Goal: Use online tool/utility: Utilize a website feature to perform a specific function

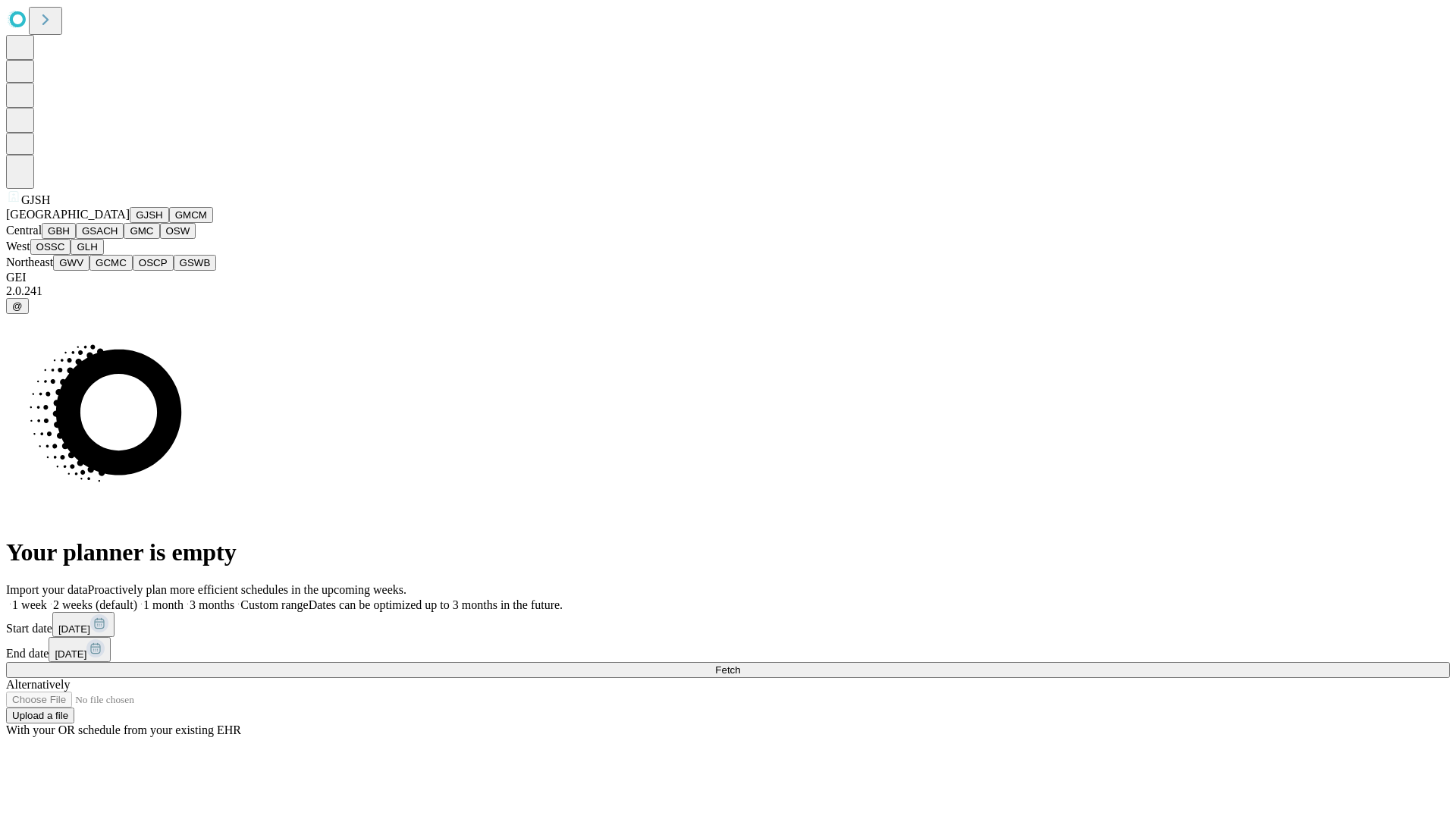
click at [130, 223] on button "GJSH" at bounding box center [150, 215] width 40 height 16
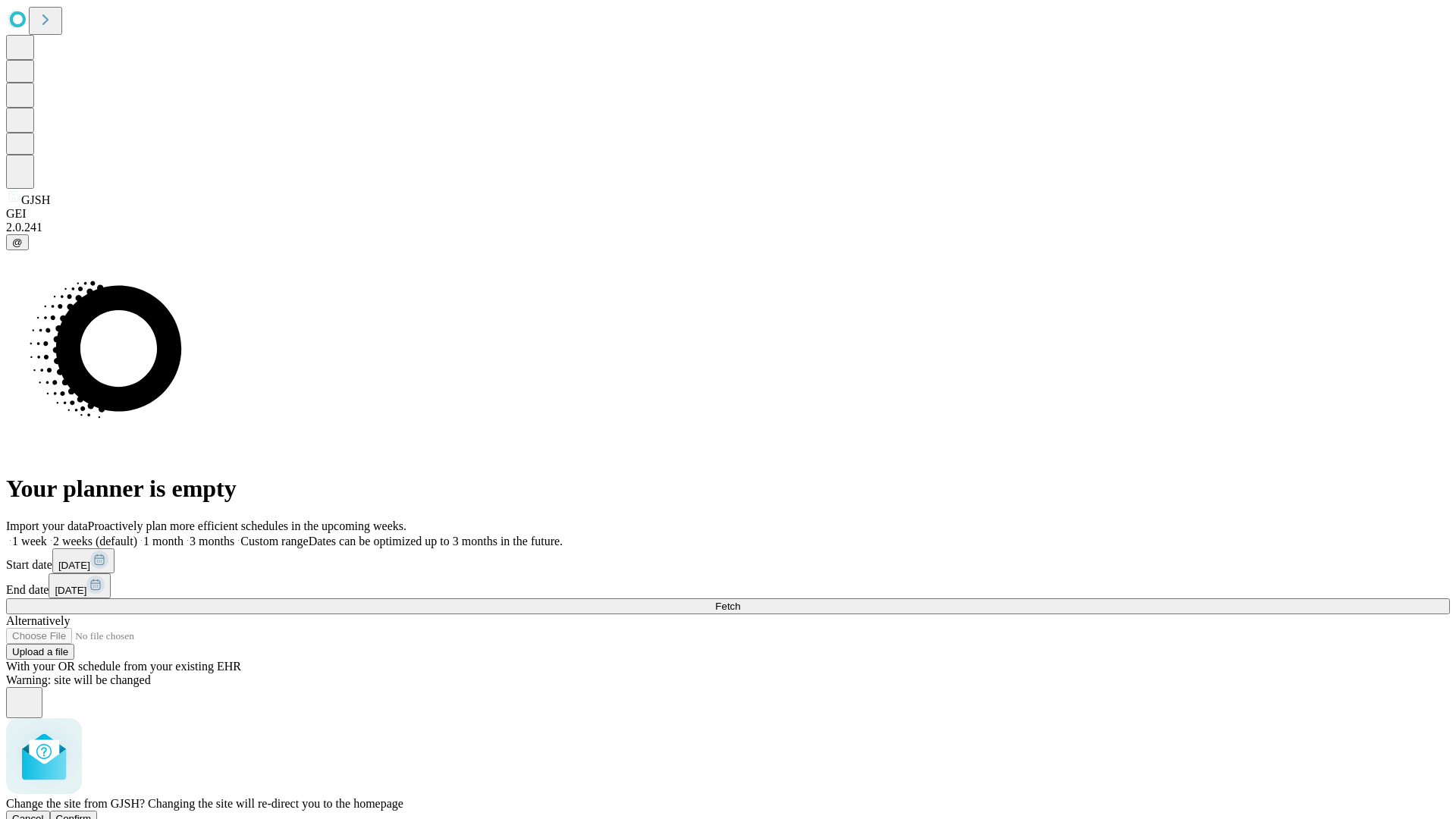
click at [92, 813] on span "Confirm" at bounding box center [74, 818] width 36 height 12
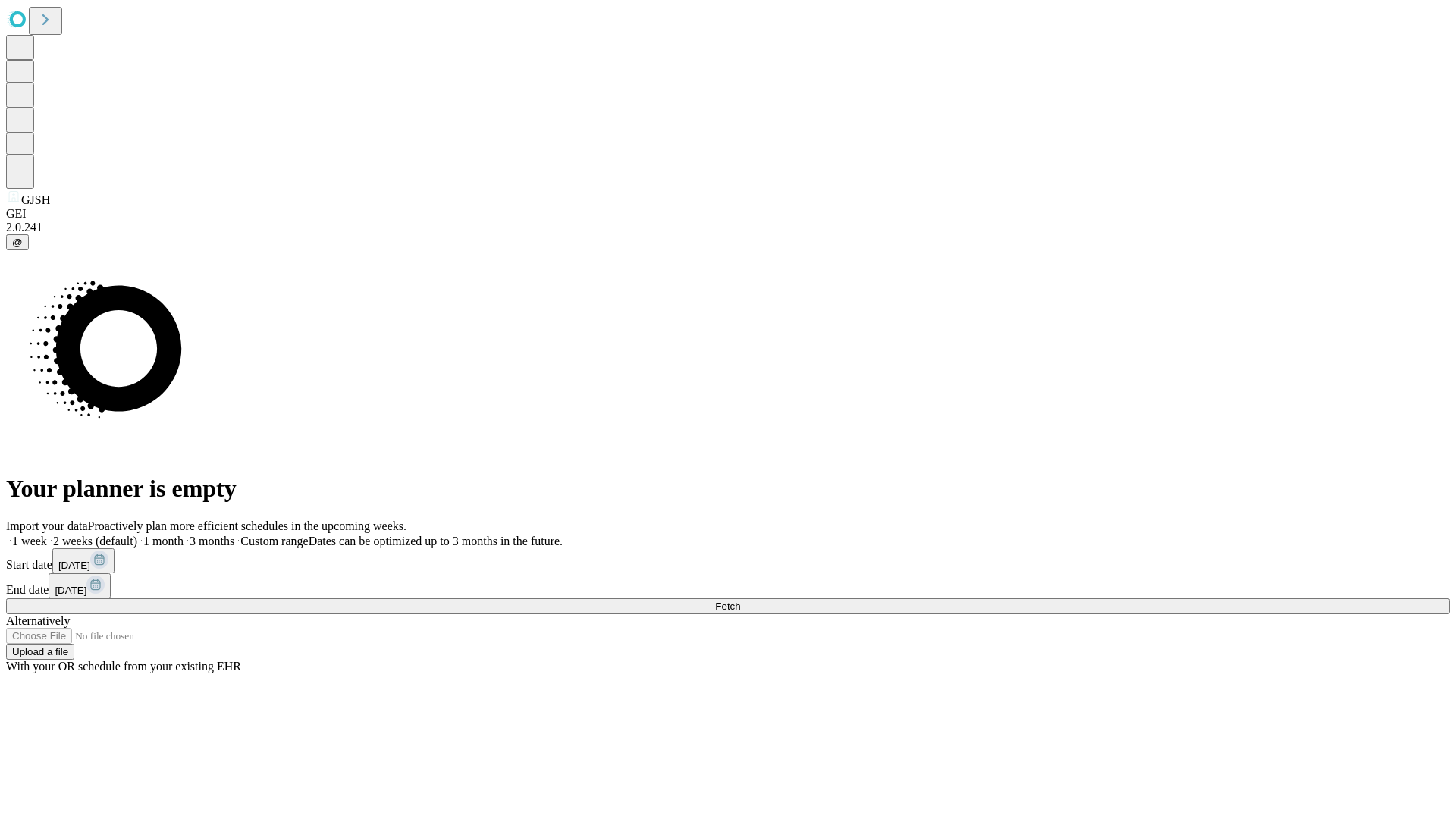
click at [184, 534] on label "1 month" at bounding box center [159, 541] width 46 height 13
click at [740, 600] on span "Fetch" at bounding box center [727, 605] width 25 height 12
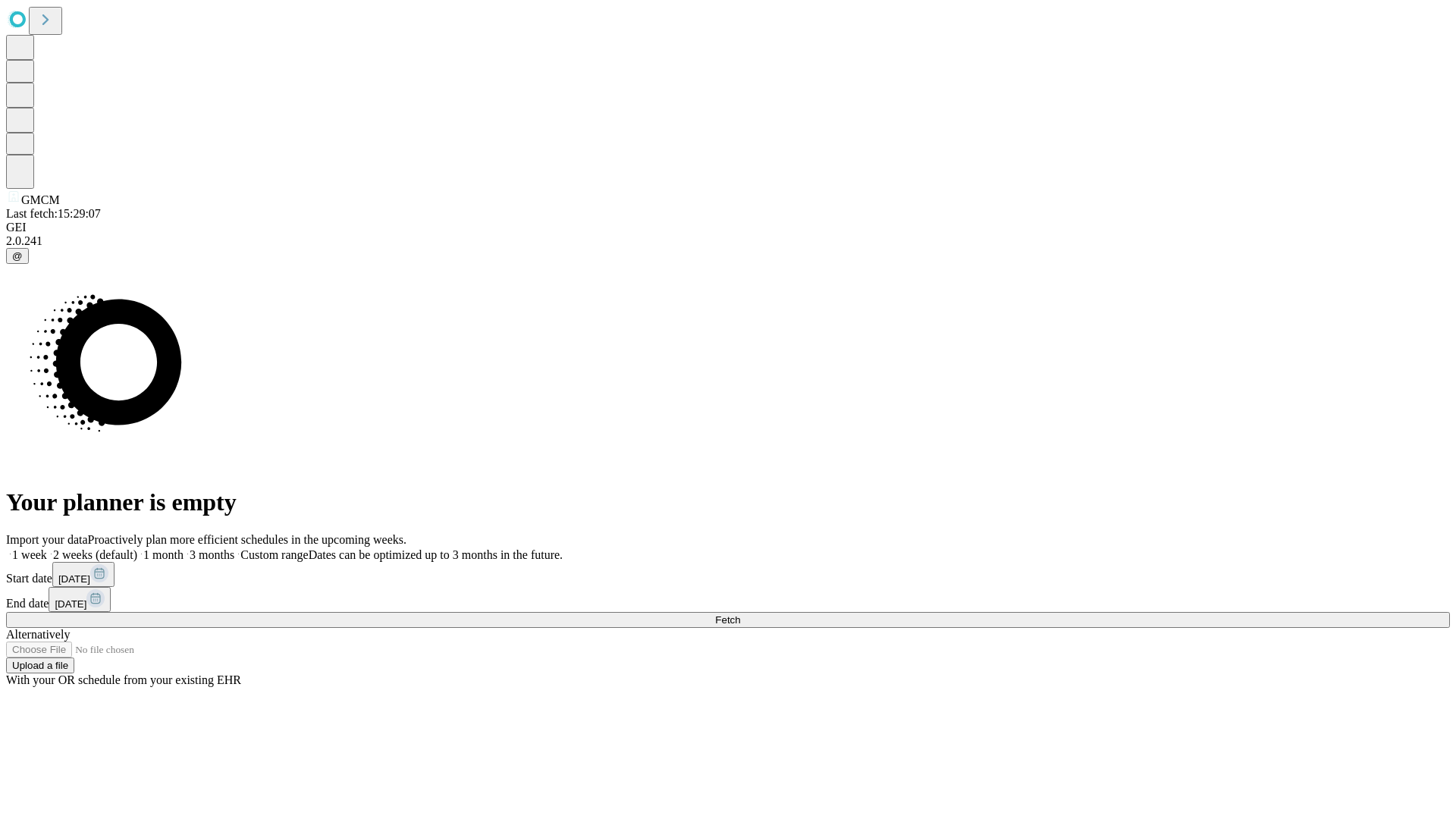
click at [184, 548] on label "1 month" at bounding box center [159, 554] width 46 height 13
click at [740, 614] on span "Fetch" at bounding box center [727, 620] width 25 height 12
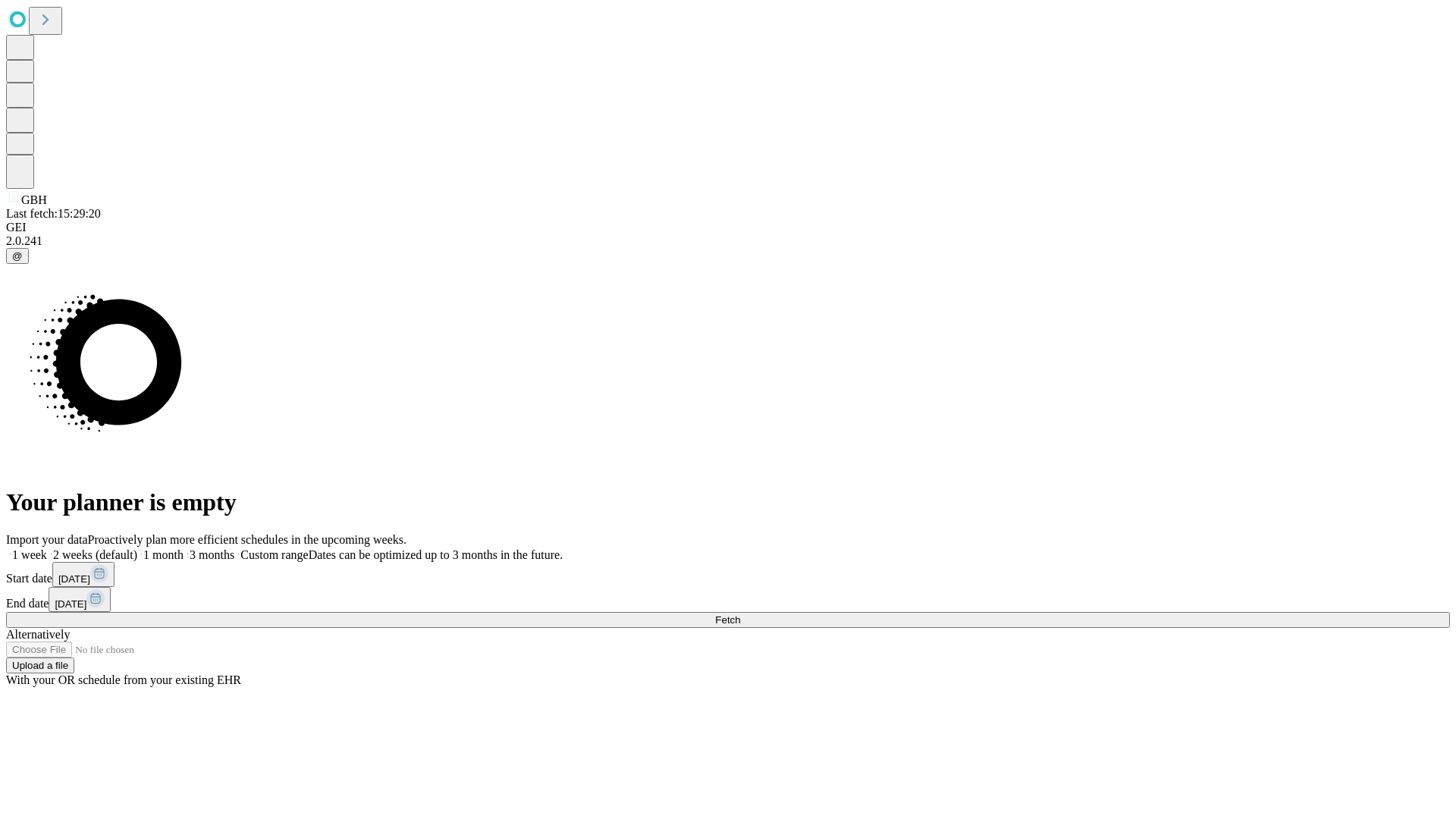
click at [740, 614] on span "Fetch" at bounding box center [727, 620] width 25 height 12
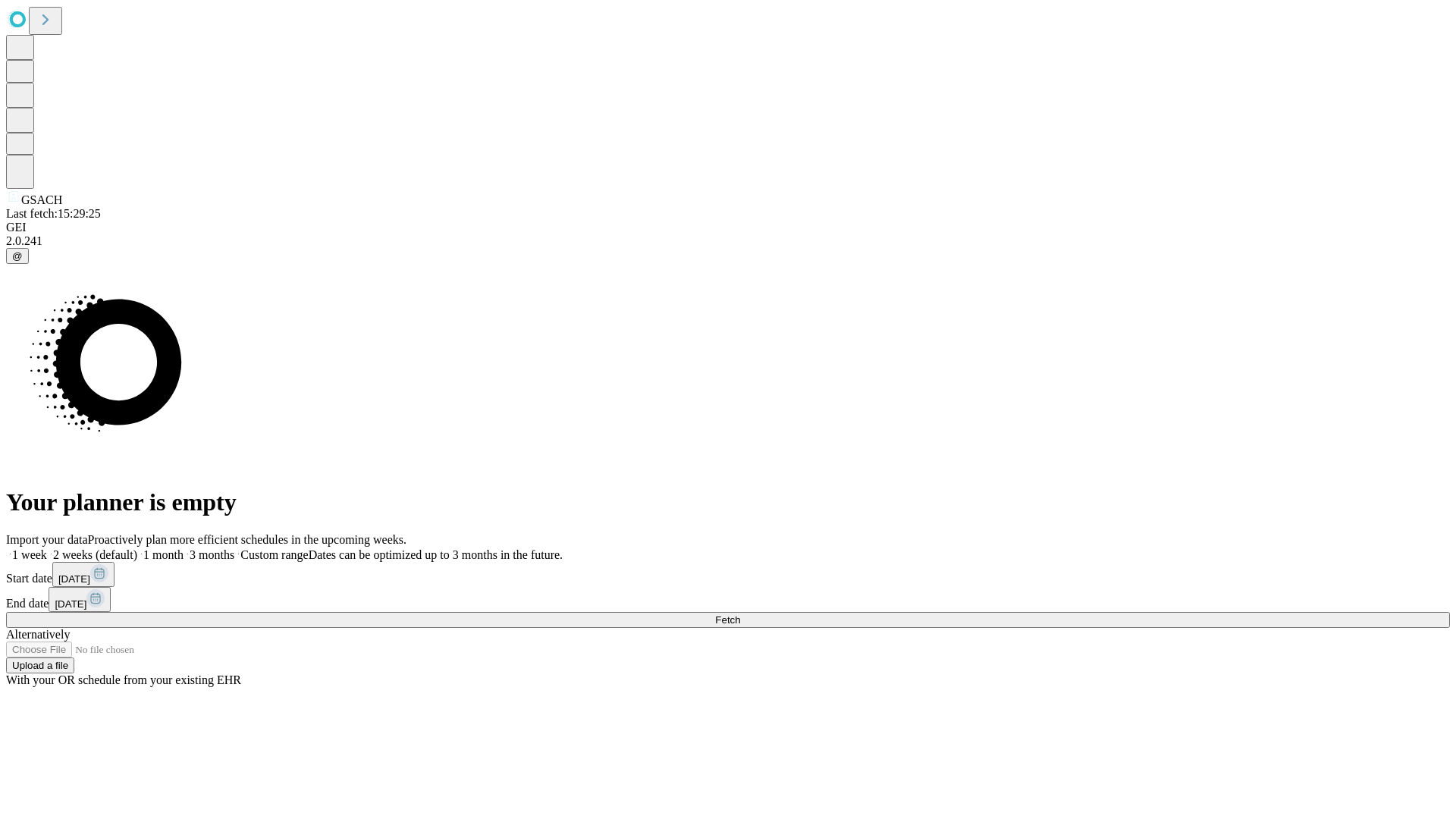
click at [184, 548] on label "1 month" at bounding box center [159, 554] width 46 height 13
click at [740, 614] on span "Fetch" at bounding box center [727, 620] width 25 height 12
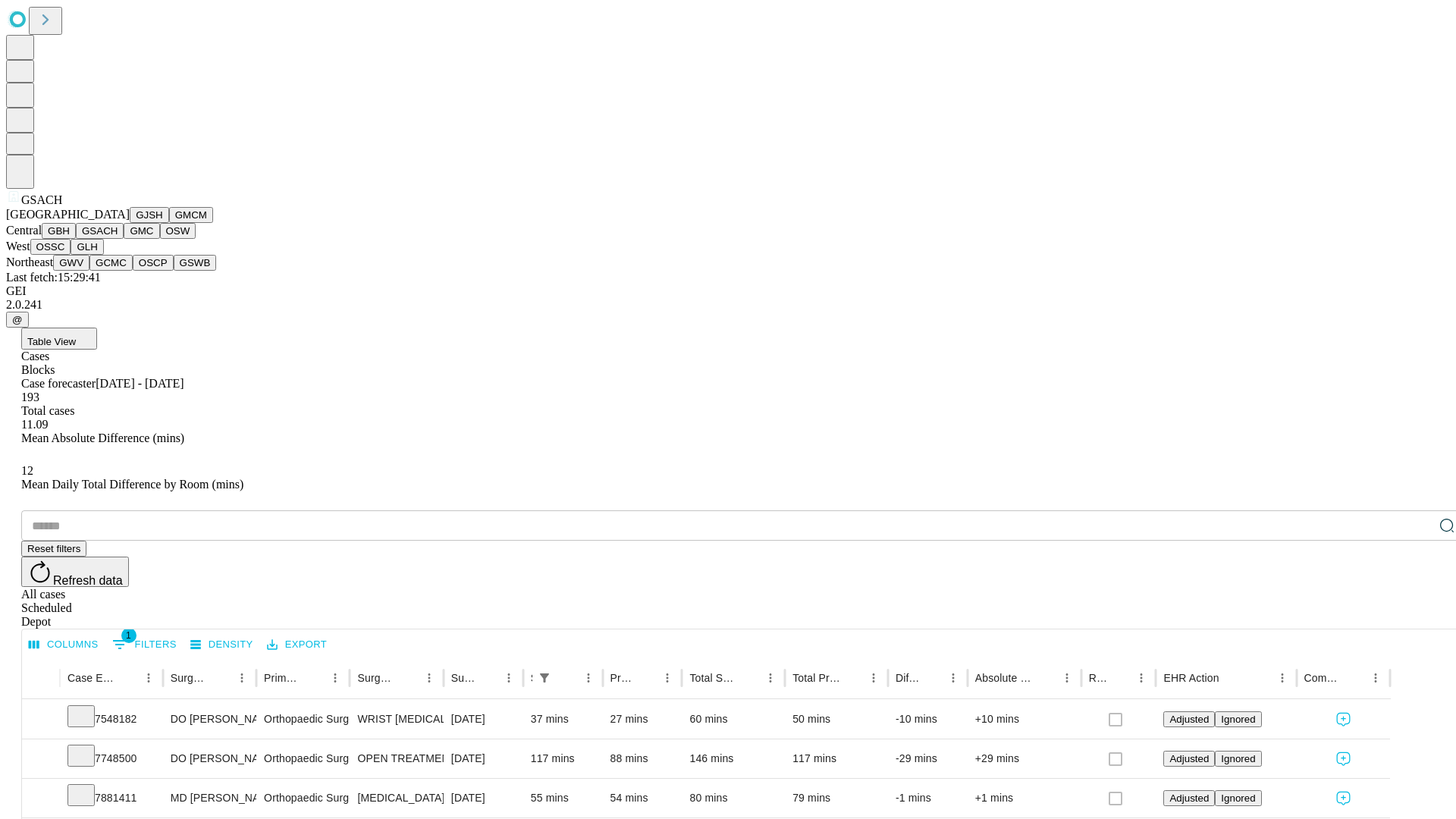
click at [123, 239] on button "GMC" at bounding box center [141, 231] width 36 height 16
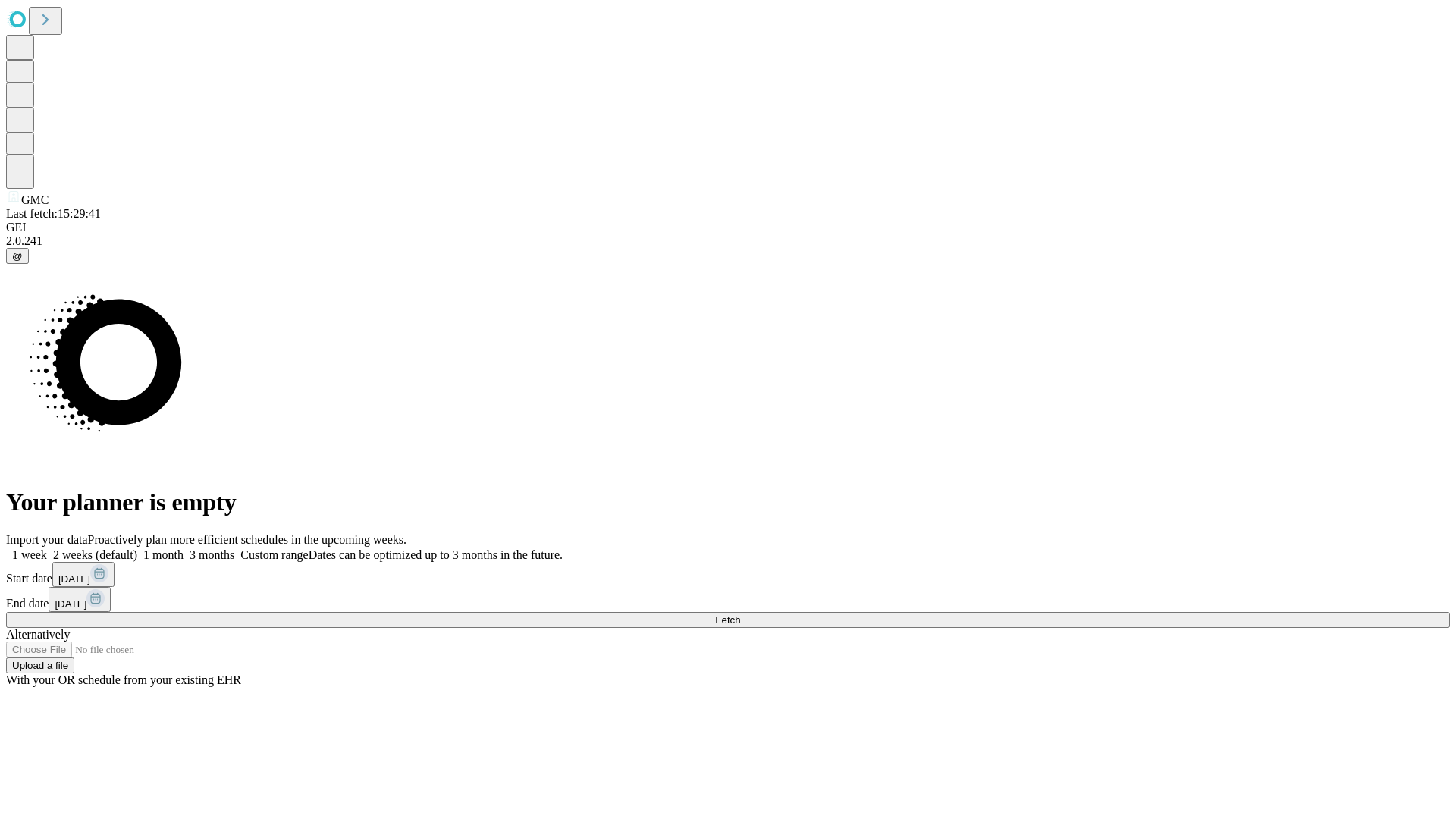
click at [184, 548] on label "1 month" at bounding box center [159, 554] width 46 height 13
click at [740, 614] on span "Fetch" at bounding box center [727, 620] width 25 height 12
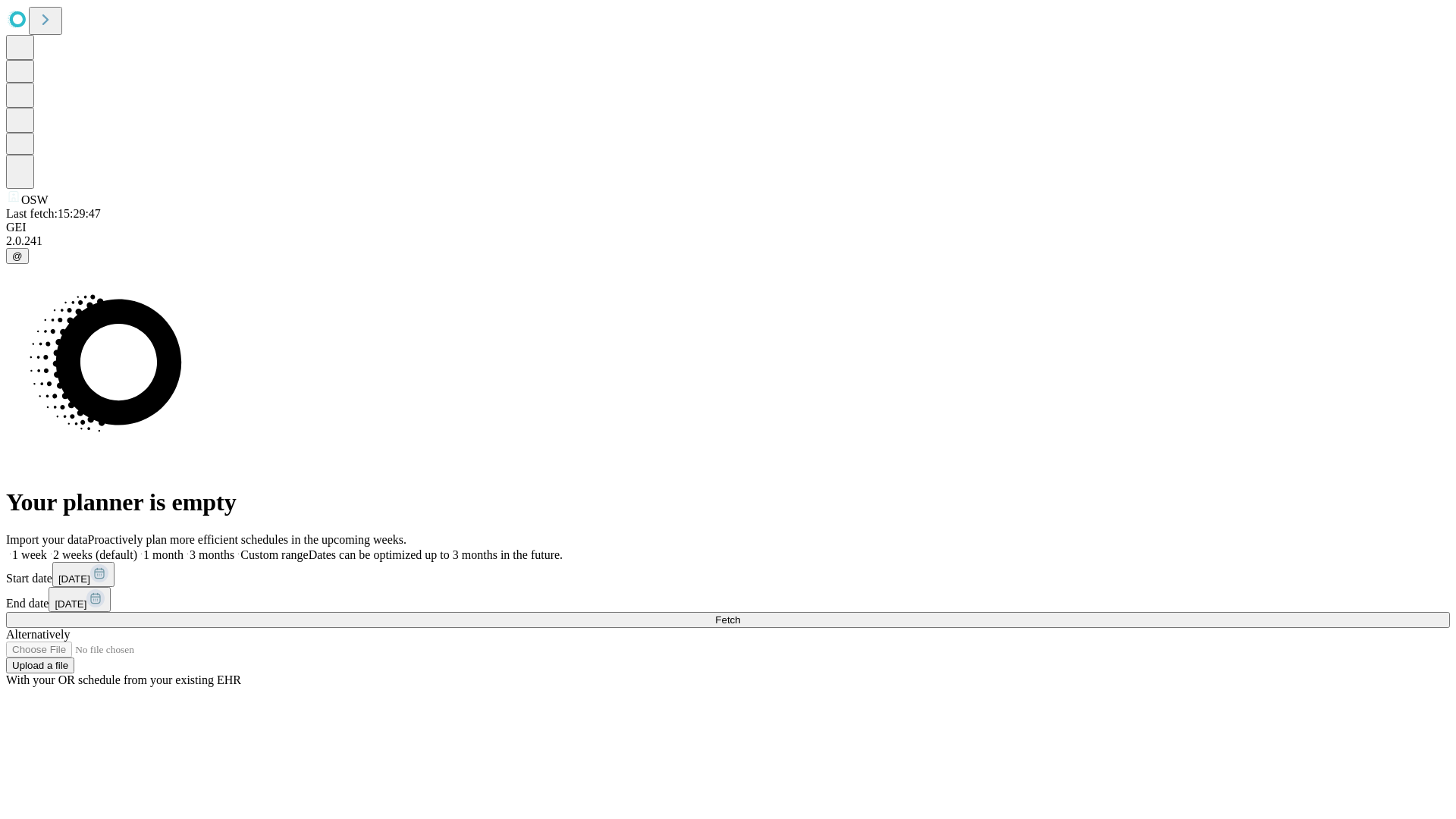
click at [740, 614] on span "Fetch" at bounding box center [727, 620] width 25 height 12
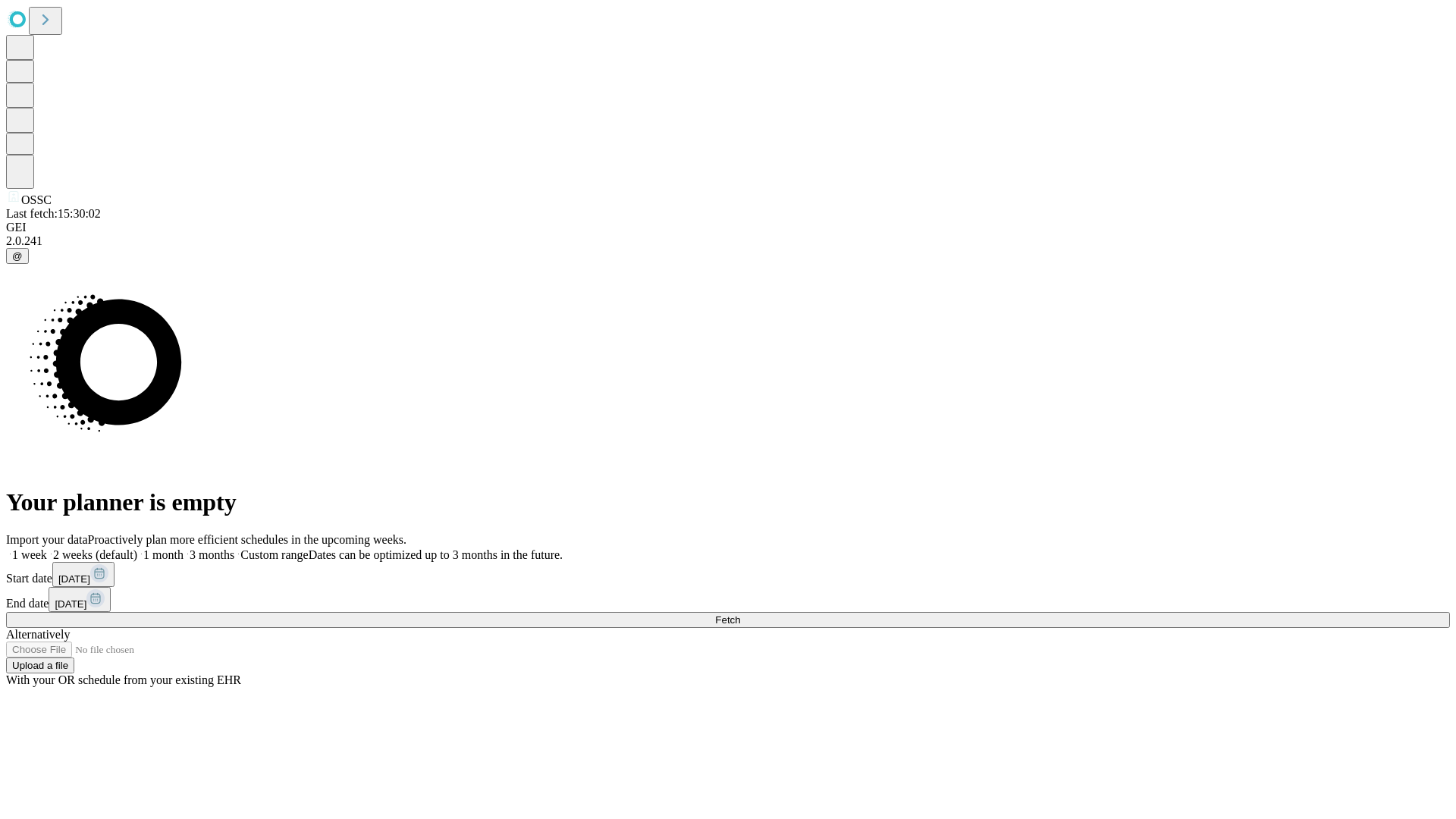
click at [184, 548] on label "1 month" at bounding box center [159, 554] width 46 height 13
click at [740, 614] on span "Fetch" at bounding box center [727, 620] width 25 height 12
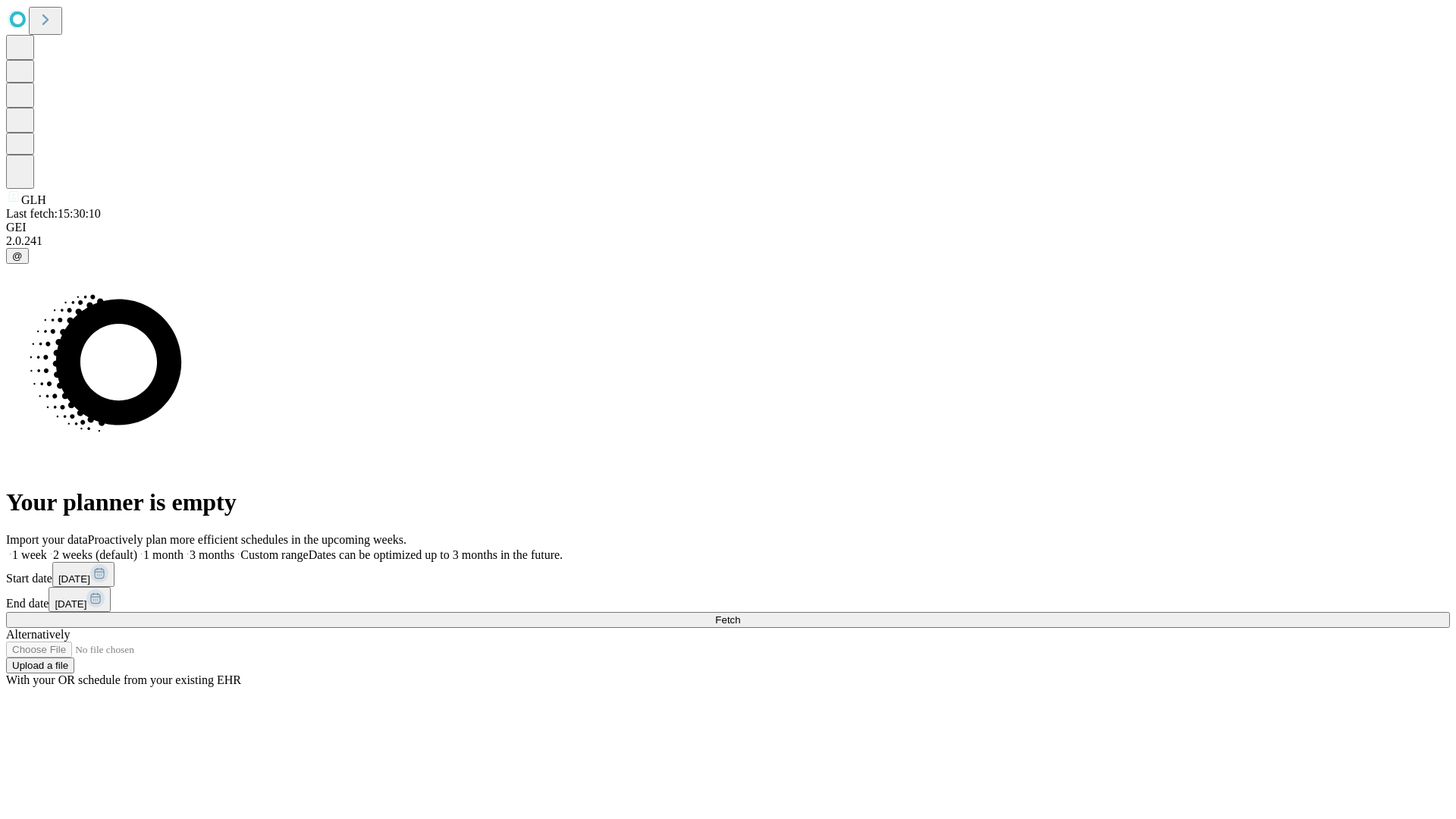
click at [740, 614] on span "Fetch" at bounding box center [727, 620] width 25 height 12
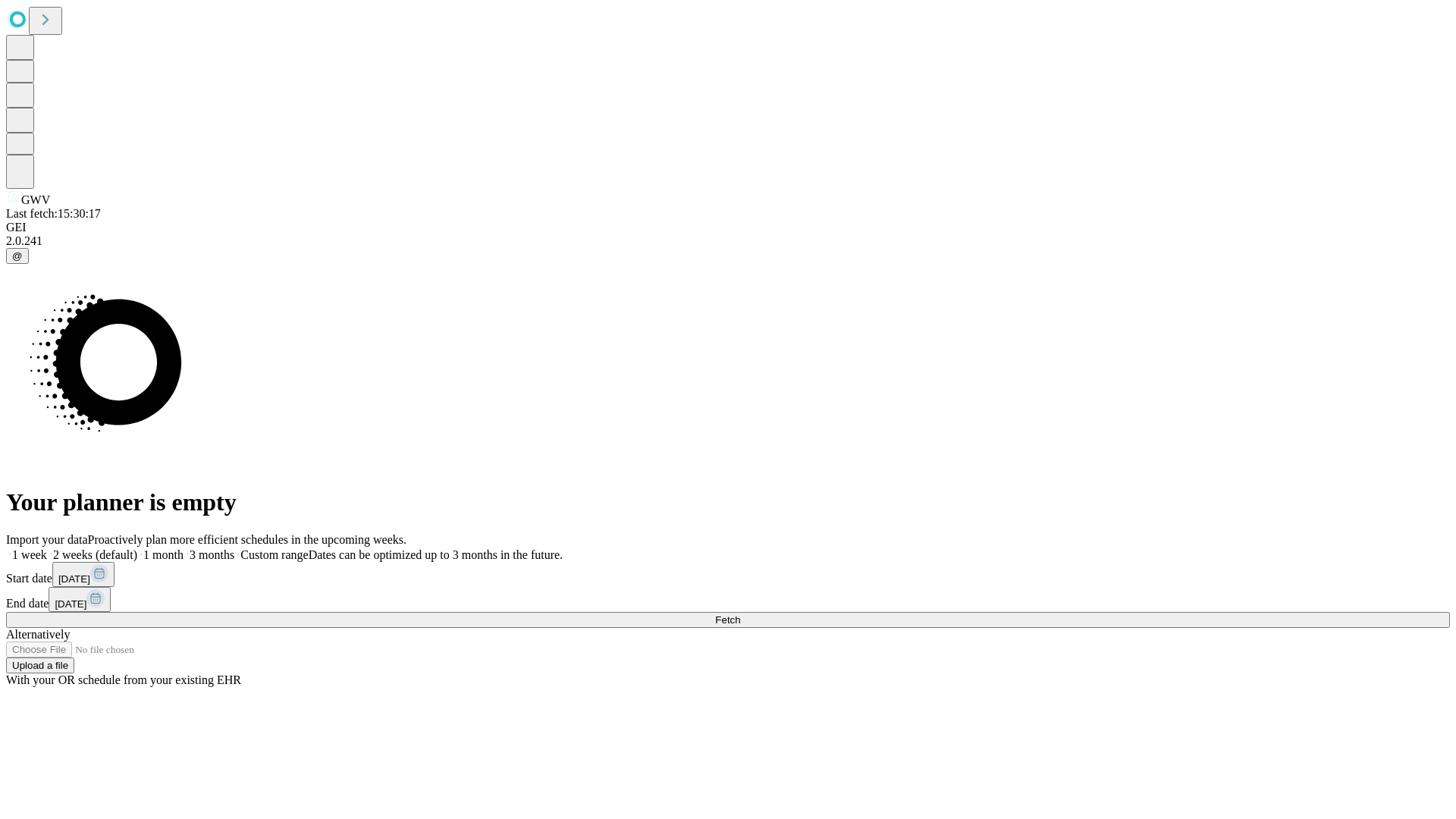
click at [740, 614] on span "Fetch" at bounding box center [727, 620] width 25 height 12
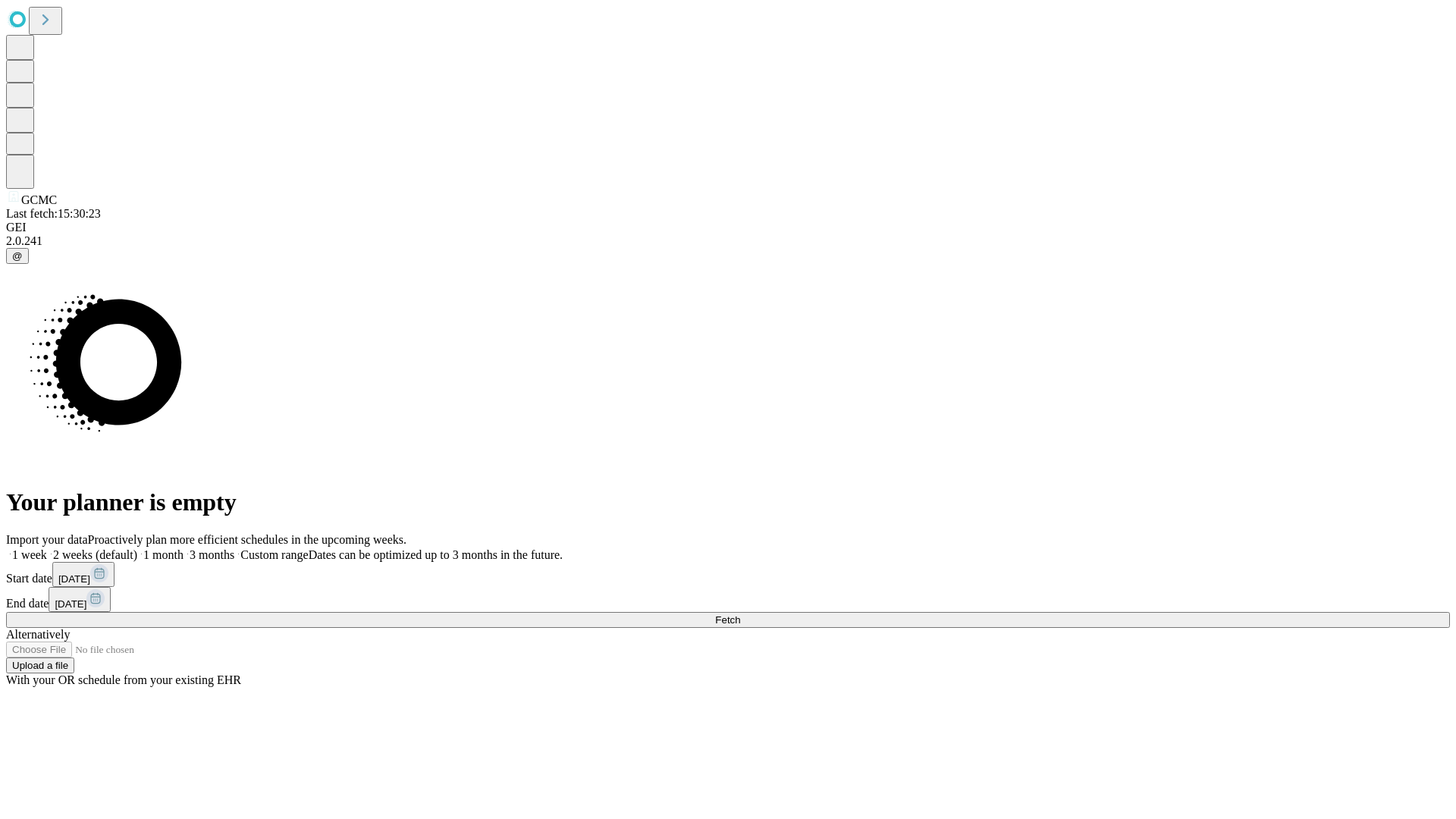
click at [184, 548] on label "1 month" at bounding box center [159, 554] width 46 height 13
click at [740, 614] on span "Fetch" at bounding box center [727, 620] width 25 height 12
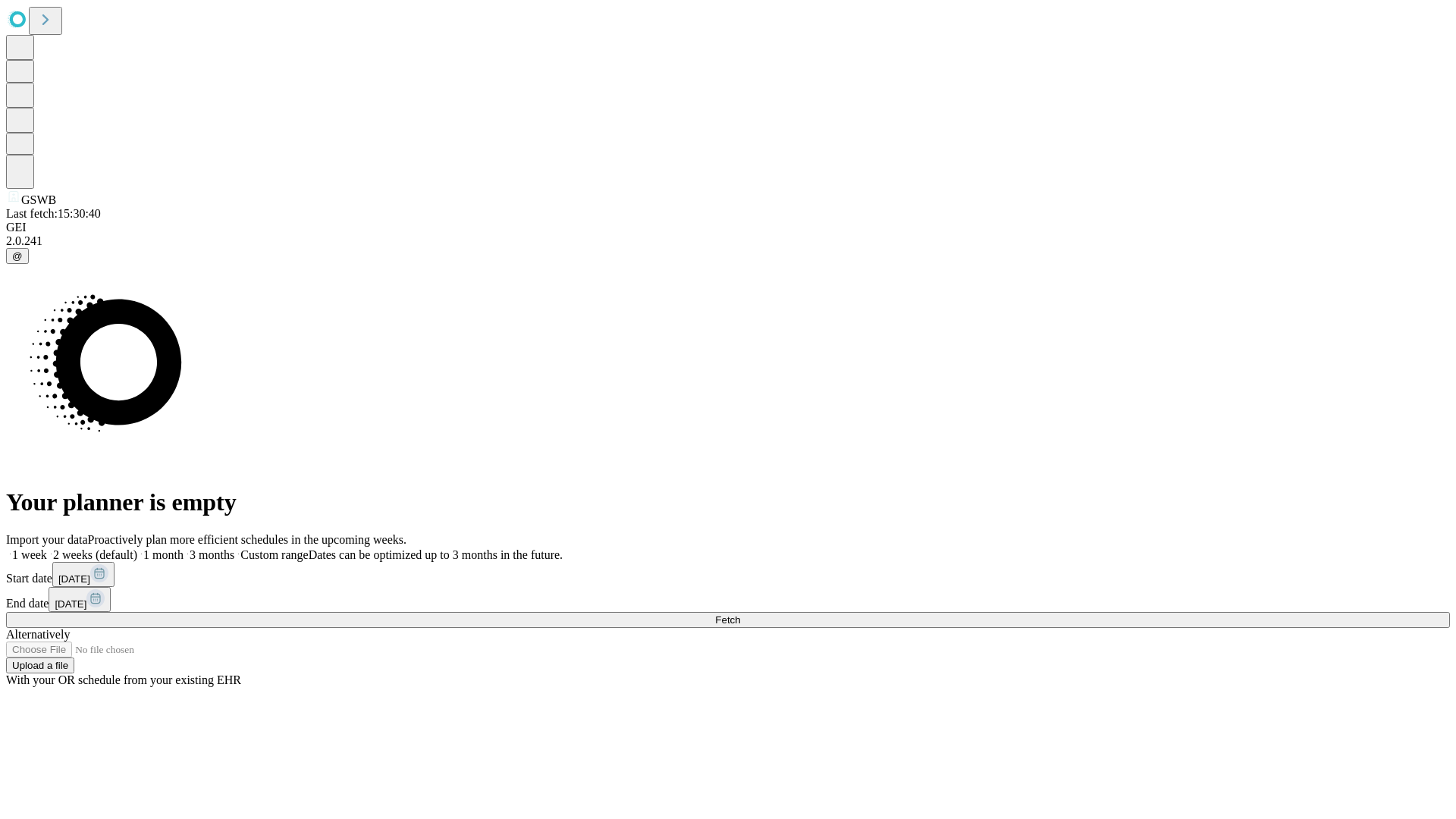
click at [184, 548] on label "1 month" at bounding box center [159, 554] width 46 height 13
click at [740, 614] on span "Fetch" at bounding box center [727, 620] width 25 height 12
